Goal: Task Accomplishment & Management: Manage account settings

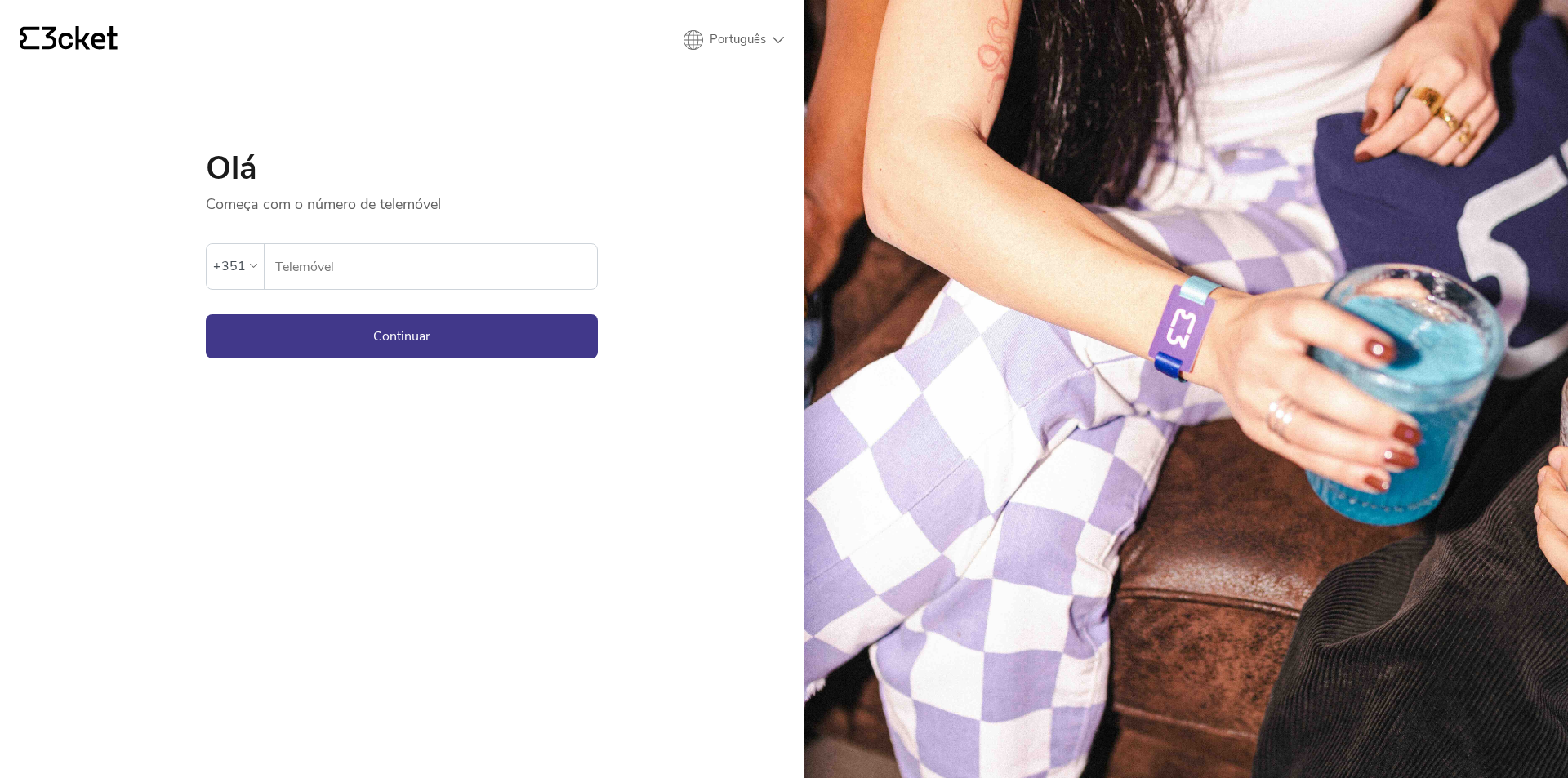
click at [393, 272] on input "Telemóvel" at bounding box center [435, 267] width 323 height 45
type input "937620008"
click at [427, 338] on button "Continuar" at bounding box center [402, 337] width 392 height 44
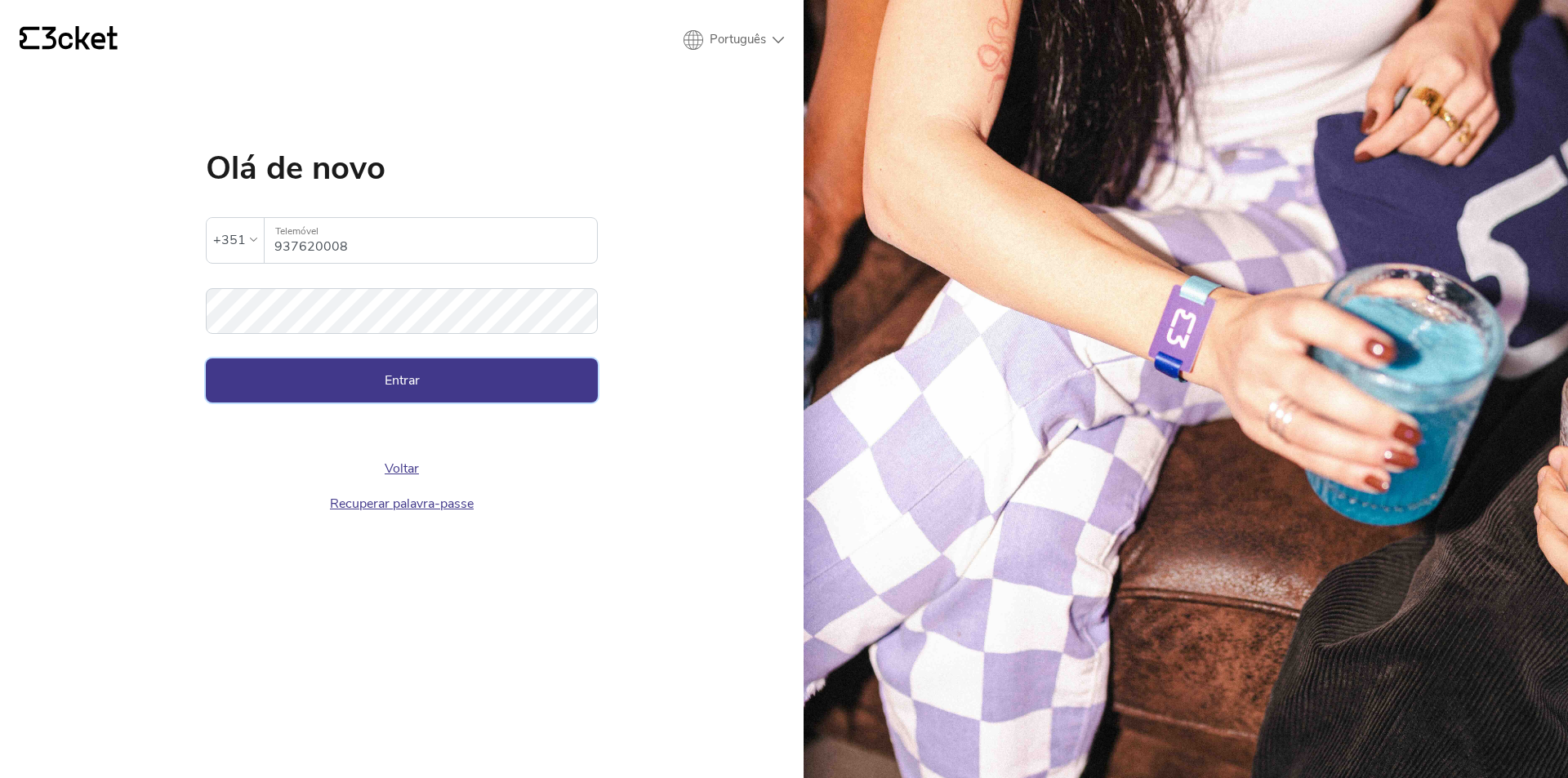
click at [417, 383] on button "Entrar" at bounding box center [402, 380] width 392 height 44
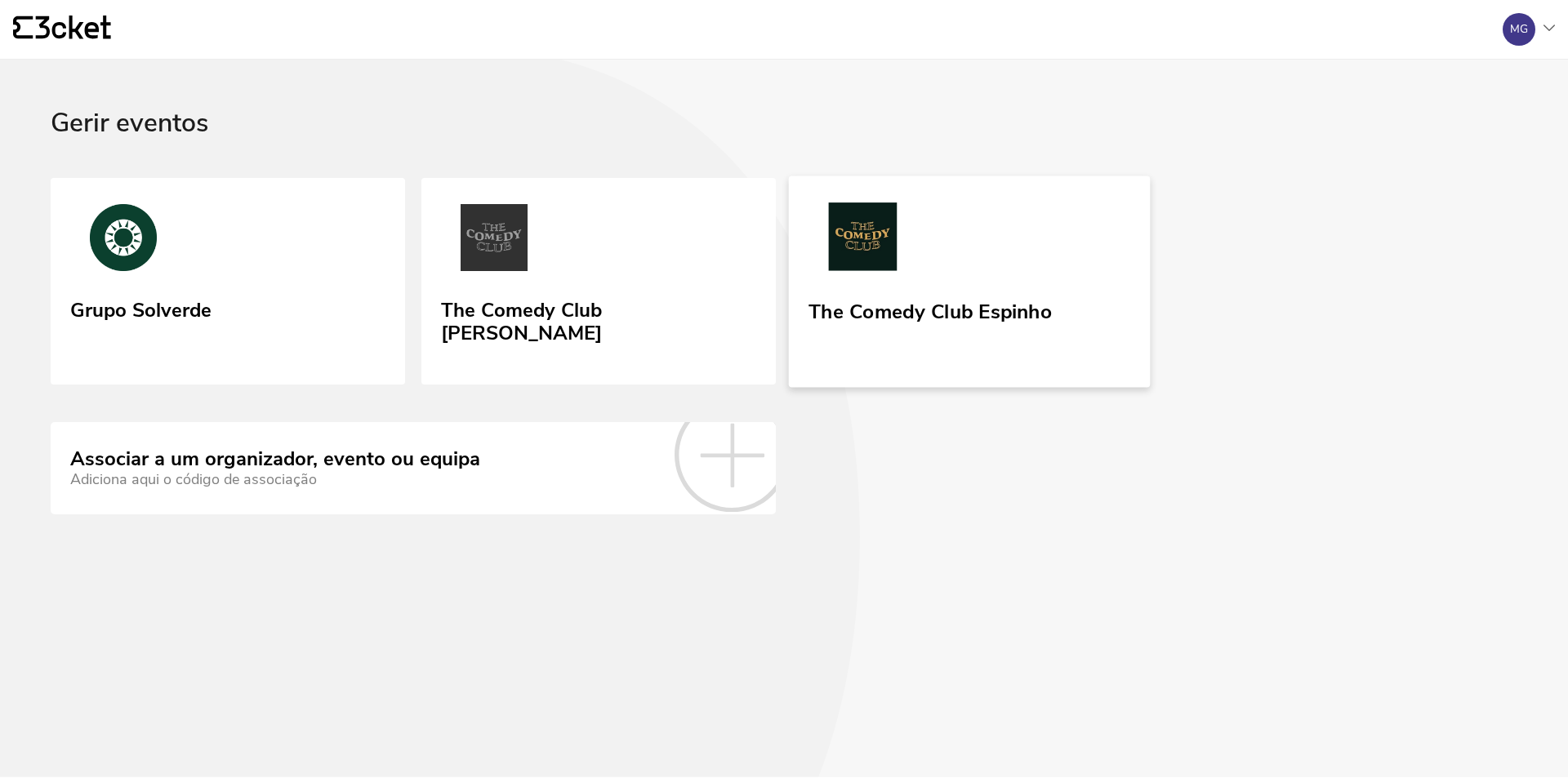
click at [860, 253] on img at bounding box center [862, 240] width 108 height 75
